Goal: Transaction & Acquisition: Download file/media

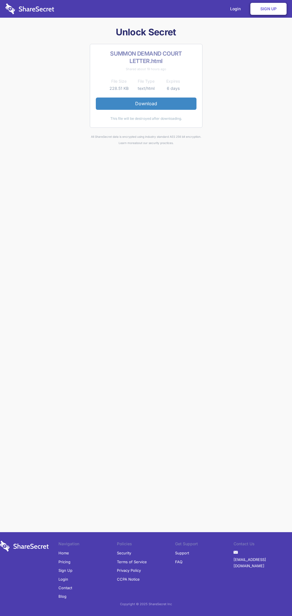
click at [146, 104] on link "Download" at bounding box center [146, 104] width 101 height 12
